Goal: Task Accomplishment & Management: Use online tool/utility

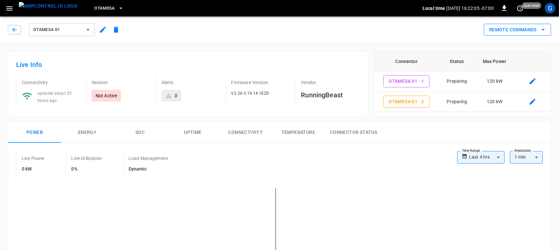
click at [539, 28] on icon "remote commands options" at bounding box center [543, 30] width 8 height 8
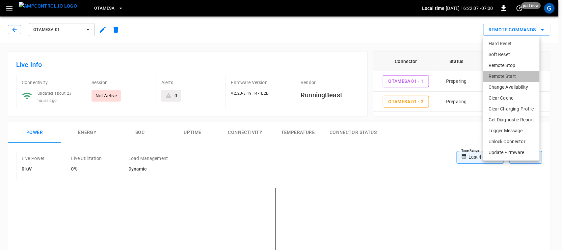
click at [507, 78] on li "Remote Start" at bounding box center [512, 76] width 56 height 11
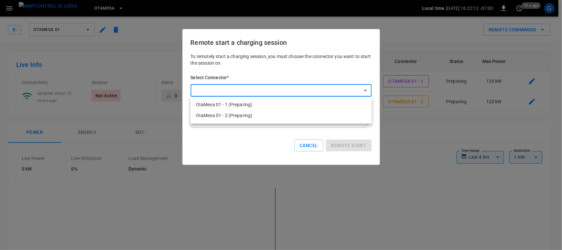
drag, startPoint x: 264, startPoint y: 104, endPoint x: 340, endPoint y: 105, distance: 76.8
click at [340, 105] on li "OtaMesa 01 - 1 (Preparing)" at bounding box center [281, 104] width 181 height 11
type input "**********"
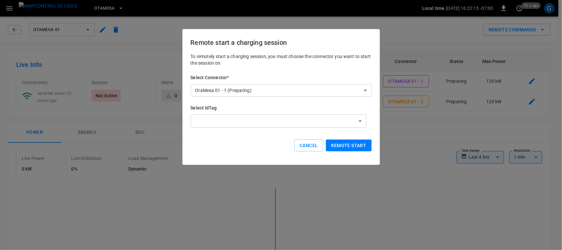
drag, startPoint x: 340, startPoint y: 105, endPoint x: 360, endPoint y: 146, distance: 44.6
click at [360, 146] on div "**********" at bounding box center [281, 107] width 181 height 109
click at [360, 146] on button "Remote start" at bounding box center [349, 145] width 46 height 12
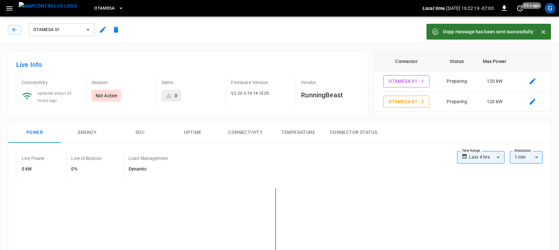
click at [539, 31] on button "Close" at bounding box center [543, 32] width 10 height 10
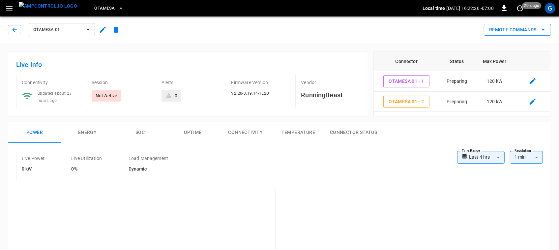
click at [531, 29] on button "Remote Commands" at bounding box center [517, 30] width 67 height 12
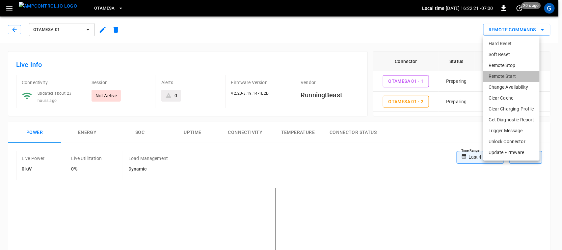
click at [496, 74] on li "Remote Start" at bounding box center [512, 76] width 56 height 11
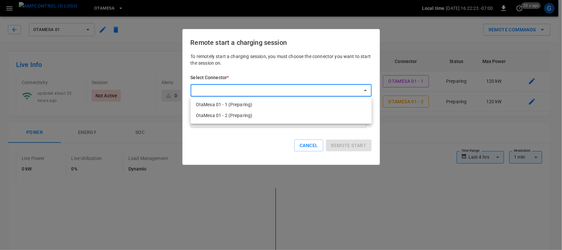
click at [343, 112] on li "OtaMesa 01 - 2 (Preparing)" at bounding box center [281, 115] width 181 height 11
type input "**********"
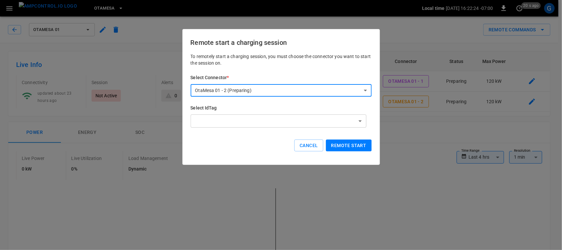
click at [347, 147] on button "Remote start" at bounding box center [349, 145] width 46 height 12
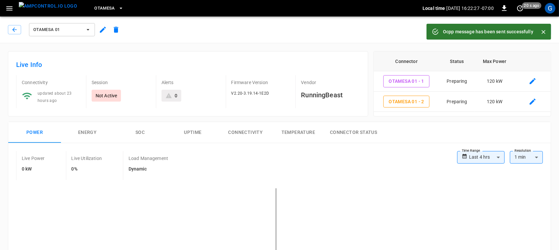
click at [540, 33] on icon "Close" at bounding box center [543, 32] width 7 height 7
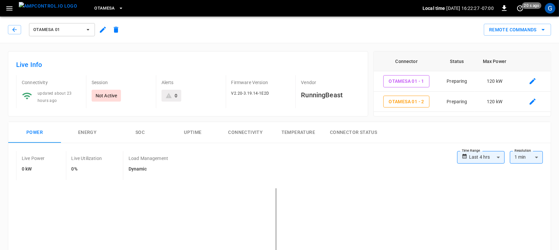
click at [540, 33] on icon "remote commands options" at bounding box center [543, 30] width 8 height 8
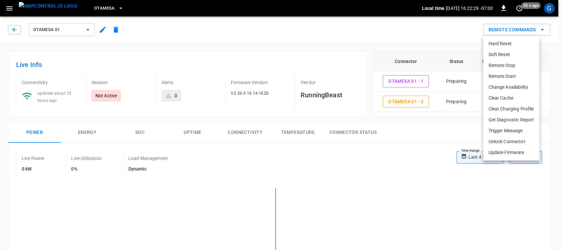
click at [433, 40] on div at bounding box center [281, 125] width 562 height 250
